Goal: Use online tool/utility: Utilize a website feature to perform a specific function

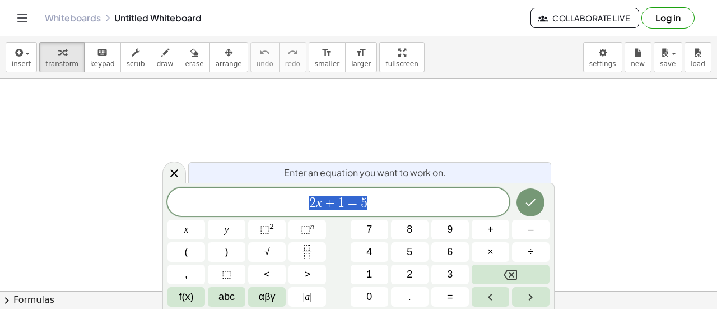
scroll to position [53, 0]
click at [174, 171] on icon at bounding box center [174, 172] width 13 height 13
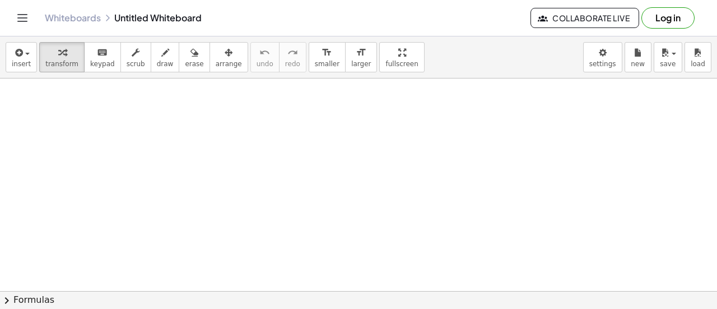
drag, startPoint x: 208, startPoint y: 132, endPoint x: 149, endPoint y: 193, distance: 84.4
click at [149, 193] on div at bounding box center [358, 275] width 717 height 499
click at [157, 57] on div "button" at bounding box center [165, 51] width 17 height 13
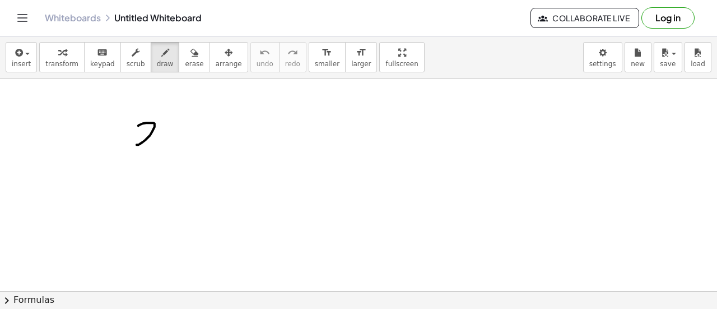
drag, startPoint x: 138, startPoint y: 125, endPoint x: 163, endPoint y: 144, distance: 30.7
click at [163, 144] on div at bounding box center [358, 275] width 717 height 499
drag, startPoint x: 187, startPoint y: 133, endPoint x: 190, endPoint y: 144, distance: 11.6
click at [190, 144] on div at bounding box center [358, 275] width 717 height 499
drag, startPoint x: 217, startPoint y: 134, endPoint x: 245, endPoint y: 147, distance: 31.6
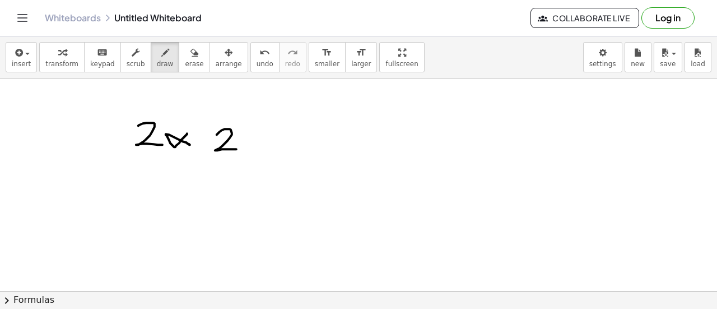
click at [245, 147] on div at bounding box center [358, 275] width 717 height 499
click at [250, 112] on div at bounding box center [358, 275] width 717 height 499
click at [257, 60] on span "undo" at bounding box center [265, 64] width 17 height 8
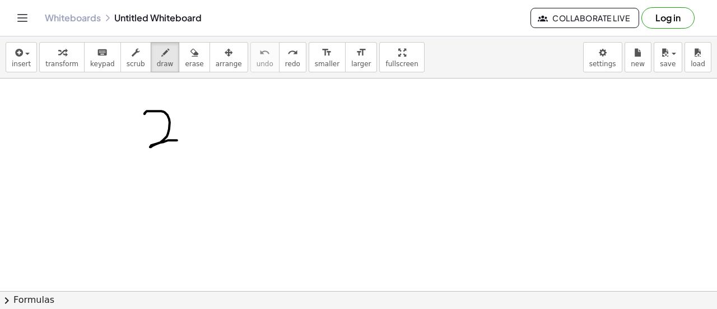
drag, startPoint x: 145, startPoint y: 113, endPoint x: 194, endPoint y: 138, distance: 55.4
click at [194, 138] on div at bounding box center [358, 275] width 717 height 499
drag, startPoint x: 223, startPoint y: 115, endPoint x: 226, endPoint y: 140, distance: 24.9
click at [226, 140] on div at bounding box center [358, 275] width 717 height 499
drag, startPoint x: 246, startPoint y: 122, endPoint x: 285, endPoint y: 157, distance: 52.0
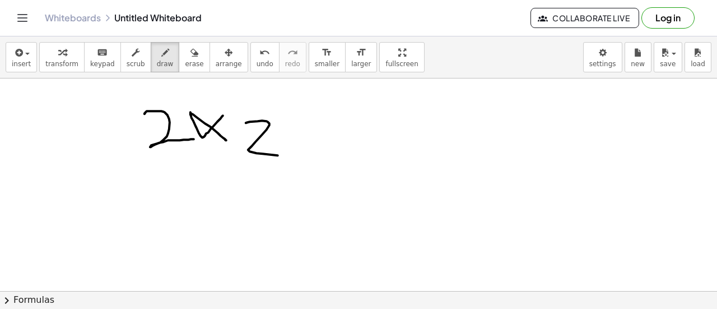
click at [285, 157] on div at bounding box center [358, 275] width 717 height 499
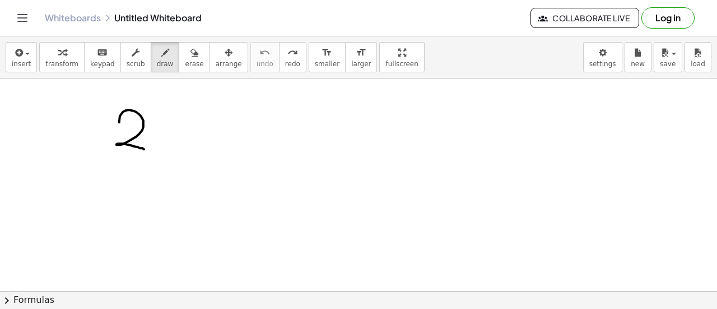
drag, startPoint x: 119, startPoint y: 122, endPoint x: 145, endPoint y: 149, distance: 36.9
click at [145, 149] on div at bounding box center [358, 275] width 717 height 499
drag, startPoint x: 183, startPoint y: 124, endPoint x: 164, endPoint y: 138, distance: 23.2
click at [164, 138] on div at bounding box center [358, 275] width 717 height 499
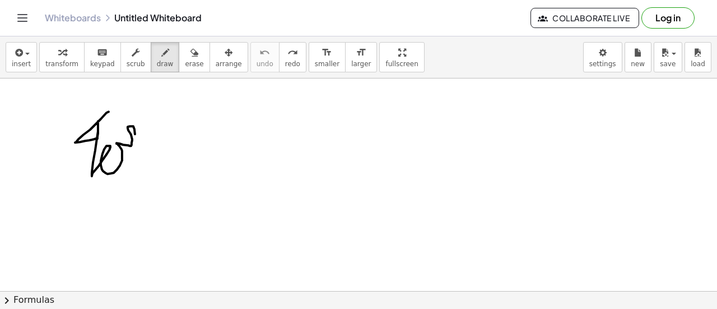
drag, startPoint x: 109, startPoint y: 111, endPoint x: 143, endPoint y: 140, distance: 45.3
click at [143, 140] on div at bounding box center [358, 275] width 717 height 499
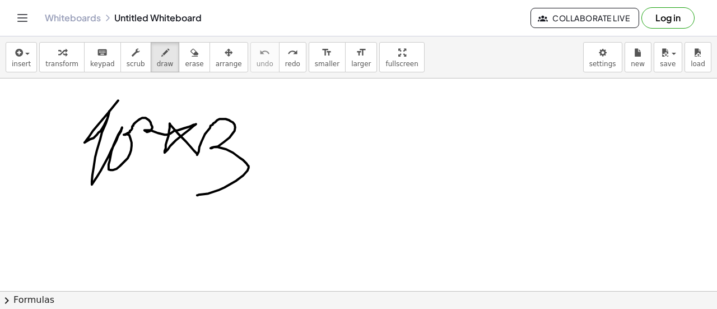
drag, startPoint x: 118, startPoint y: 100, endPoint x: 197, endPoint y: 194, distance: 122.9
click at [197, 194] on div at bounding box center [358, 275] width 717 height 499
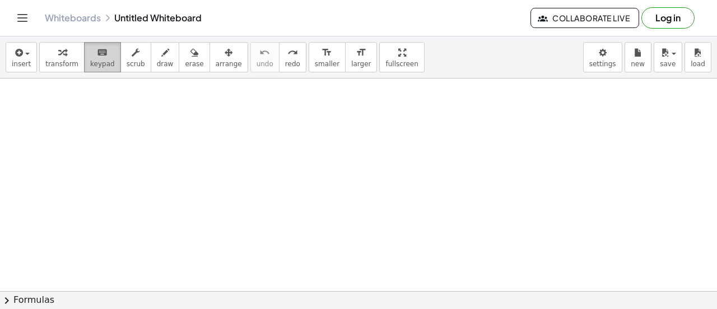
click at [101, 66] on span "keypad" at bounding box center [102, 64] width 25 height 8
click at [163, 141] on div at bounding box center [358, 275] width 717 height 499
drag, startPoint x: 163, startPoint y: 141, endPoint x: 115, endPoint y: 126, distance: 49.6
click at [115, 126] on div at bounding box center [358, 275] width 717 height 499
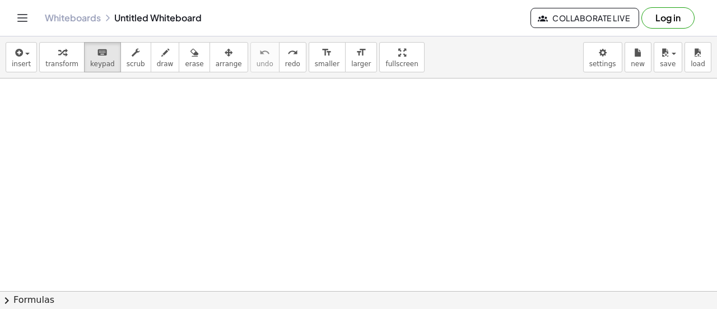
drag, startPoint x: 115, startPoint y: 126, endPoint x: 168, endPoint y: 153, distance: 59.4
click at [168, 153] on div at bounding box center [358, 275] width 717 height 499
drag, startPoint x: 168, startPoint y: 153, endPoint x: 195, endPoint y: 230, distance: 81.9
click at [195, 230] on div at bounding box center [358, 275] width 717 height 499
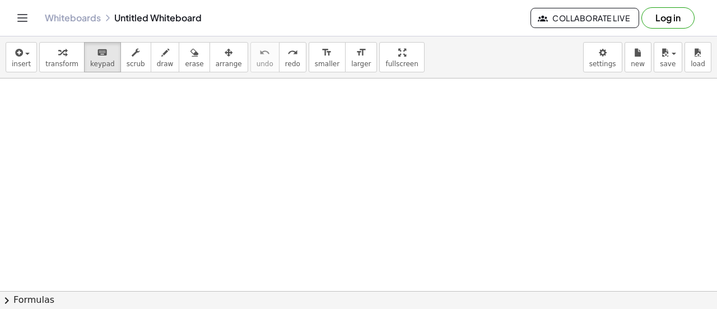
click at [195, 230] on div at bounding box center [358, 275] width 717 height 499
drag, startPoint x: 195, startPoint y: 230, endPoint x: 236, endPoint y: 233, distance: 41.5
click at [236, 233] on div at bounding box center [358, 275] width 717 height 499
drag, startPoint x: 236, startPoint y: 233, endPoint x: 194, endPoint y: 185, distance: 63.9
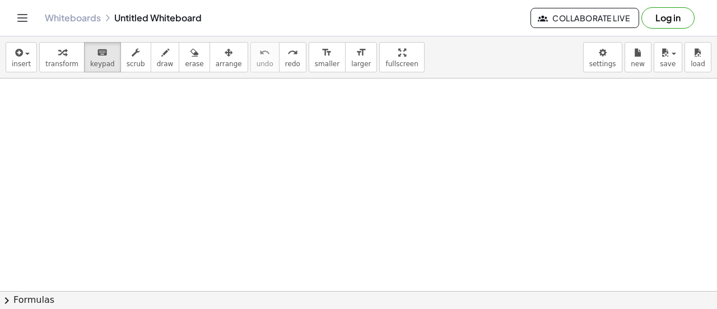
click at [194, 185] on div at bounding box center [358, 275] width 717 height 499
click at [157, 64] on span "draw" at bounding box center [165, 64] width 17 height 8
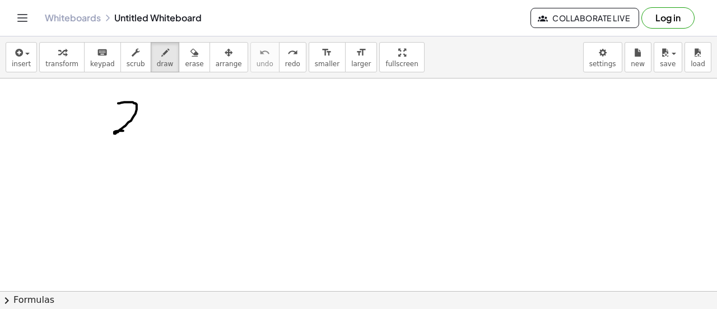
drag, startPoint x: 118, startPoint y: 103, endPoint x: 146, endPoint y: 133, distance: 41.3
click at [146, 133] on div at bounding box center [358, 275] width 717 height 499
drag, startPoint x: 176, startPoint y: 103, endPoint x: 192, endPoint y: 128, distance: 30.2
click at [192, 128] on div at bounding box center [358, 275] width 717 height 499
drag, startPoint x: 187, startPoint y: 110, endPoint x: 160, endPoint y: 137, distance: 38.0
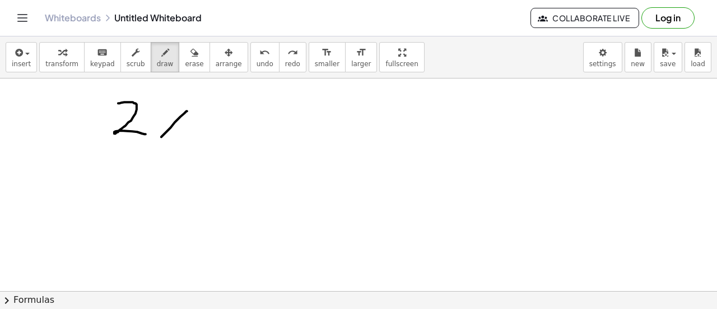
click at [160, 137] on div at bounding box center [358, 275] width 717 height 499
drag, startPoint x: 152, startPoint y: 110, endPoint x: 192, endPoint y: 129, distance: 43.4
click at [192, 129] on div at bounding box center [358, 275] width 717 height 499
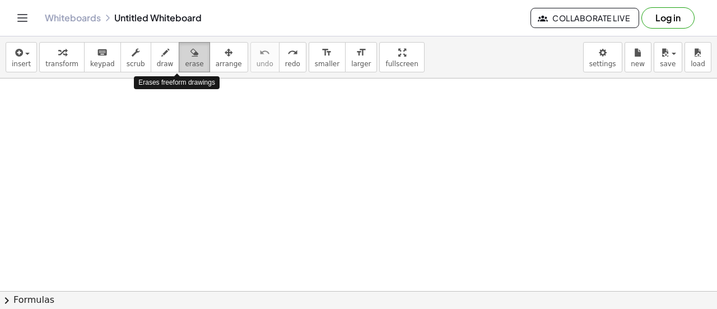
click at [186, 58] on button "erase" at bounding box center [194, 57] width 31 height 30
